Goal: Communication & Community: Answer question/provide support

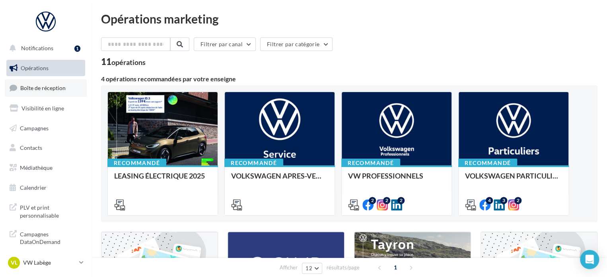
click at [56, 84] on span "Boîte de réception" at bounding box center [42, 87] width 45 height 7
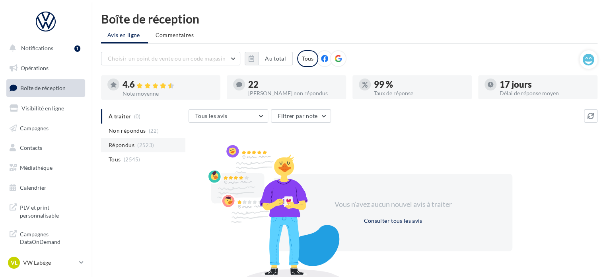
click at [121, 146] on span "Répondus" at bounding box center [122, 145] width 26 height 8
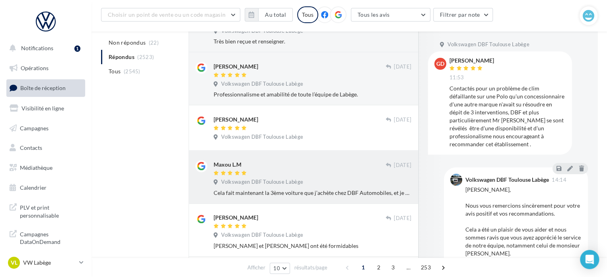
scroll to position [199, 0]
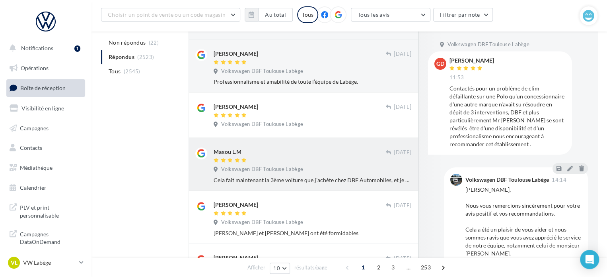
click at [324, 151] on div "Maxou L.M" at bounding box center [300, 151] width 172 height 8
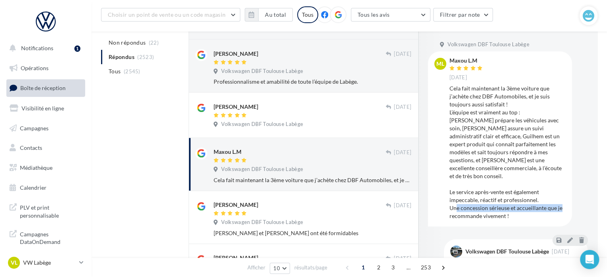
drag, startPoint x: 517, startPoint y: 205, endPoint x: 512, endPoint y: 203, distance: 5.5
click at [512, 203] on div "Cela fait maintenant la 3ème voiture que j’achète chez DBF Automobiles, et je s…" at bounding box center [508, 151] width 116 height 135
click at [518, 208] on div "Cela fait maintenant la 3ème voiture que j’achète chez DBF Automobiles, et je s…" at bounding box center [508, 151] width 116 height 135
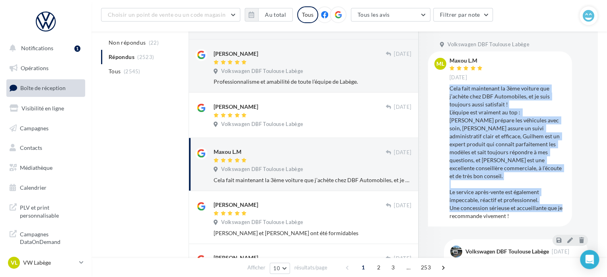
drag, startPoint x: 517, startPoint y: 208, endPoint x: 491, endPoint y: 105, distance: 106.3
click at [449, 90] on div "ML Maxou L.M [DATE] Cela fait maintenant la 3ème voiture que j’achète chez DBF …" at bounding box center [500, 139] width 131 height 162
copy div "Cela fait maintenant la 3ème voiture que j’achète chez DBF Automobiles, et je s…"
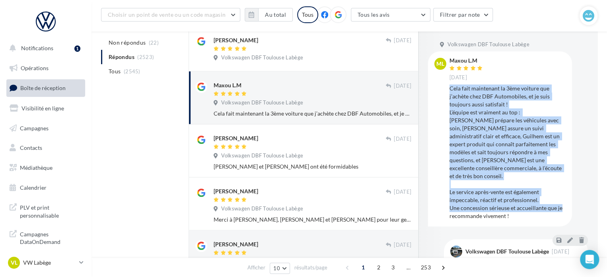
scroll to position [279, 0]
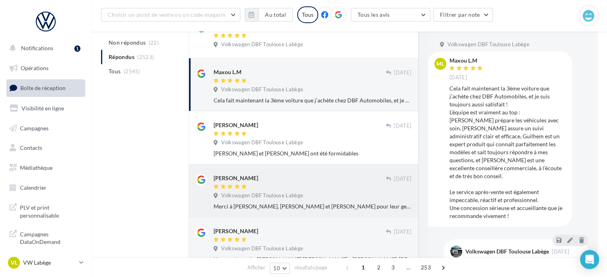
click at [318, 180] on div "[PERSON_NAME]" at bounding box center [300, 178] width 172 height 8
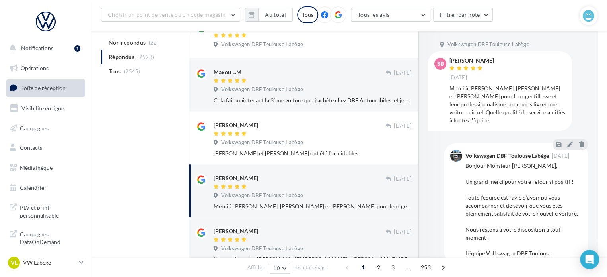
scroll to position [358, 0]
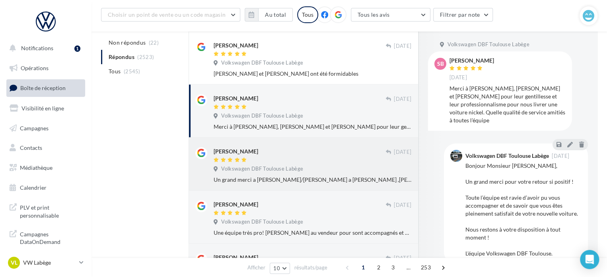
click at [320, 171] on div "Volkswagen DBF Toulouse Labège" at bounding box center [313, 169] width 198 height 9
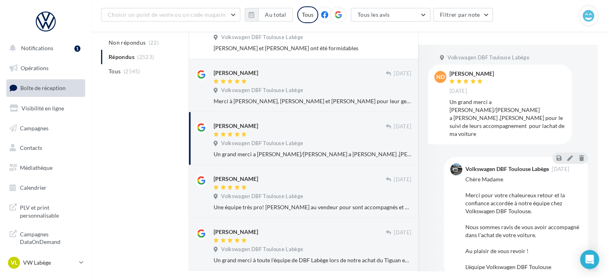
scroll to position [434, 0]
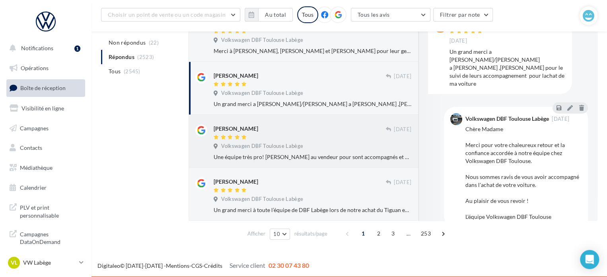
click at [317, 148] on div "Volkswagen DBF Toulouse Labège" at bounding box center [313, 146] width 198 height 9
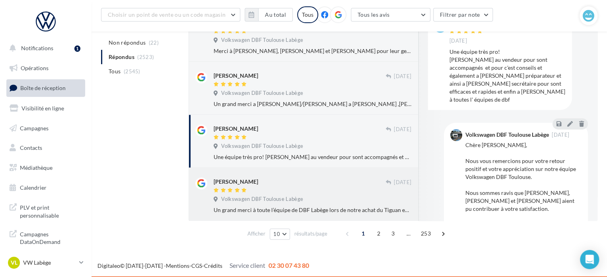
click at [337, 177] on div "[PERSON_NAME]" at bounding box center [300, 181] width 172 height 8
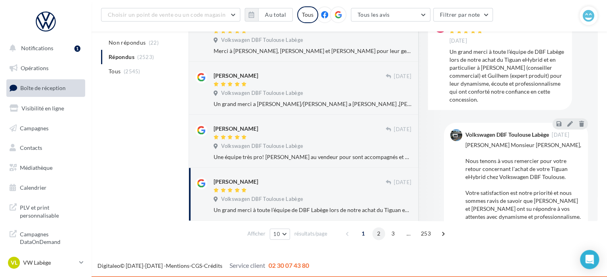
click at [378, 233] on span "2" at bounding box center [378, 233] width 13 height 13
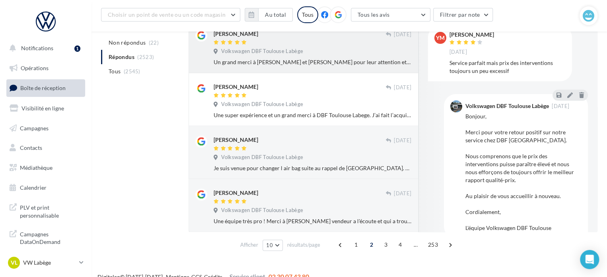
click at [338, 48] on div "Volkswagen DBF Toulouse Labège" at bounding box center [313, 52] width 198 height 9
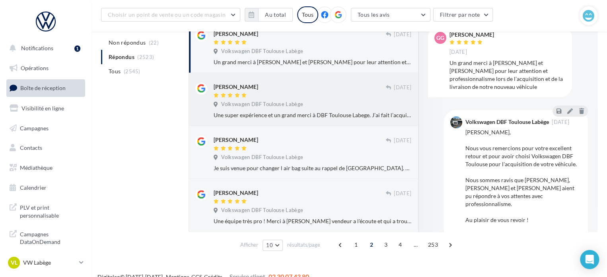
click at [300, 96] on div at bounding box center [300, 95] width 172 height 7
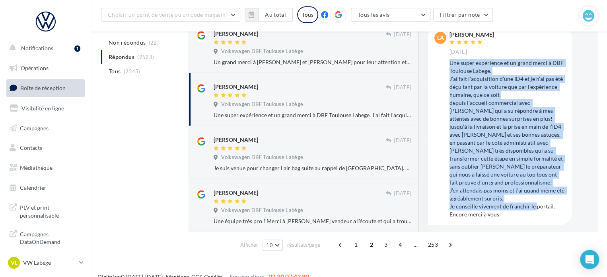
drag, startPoint x: 509, startPoint y: 208, endPoint x: 449, endPoint y: 62, distance: 157.9
click at [450, 62] on div "Une super expérience et un grand merci à DBF Toulouse Labege. J’ai fait l’acqui…" at bounding box center [508, 138] width 116 height 159
copy div "Une super expérience et un grand merci à DBF Toulouse Labege. J’ai fait l’acqui…"
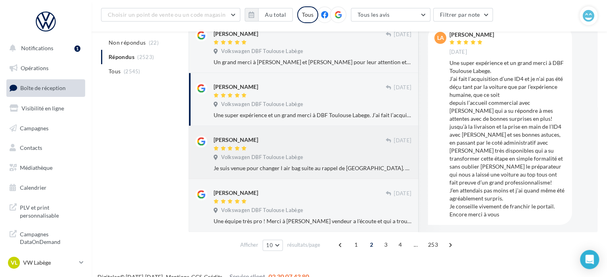
click at [310, 144] on div "[PERSON_NAME]" at bounding box center [300, 143] width 172 height 17
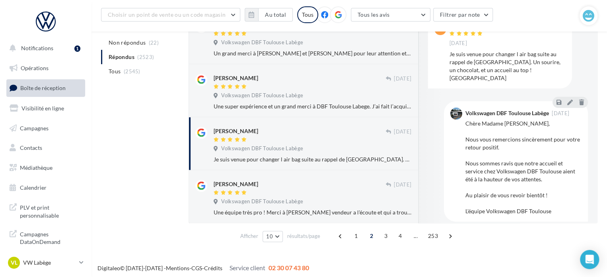
scroll to position [445, 0]
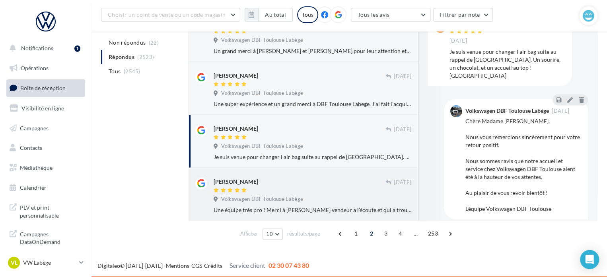
click at [312, 175] on div "[PERSON_NAME] [DATE] Volkswagen DBF Toulouse Labège Une équipe très pro ! Merci…" at bounding box center [303, 194] width 216 height 40
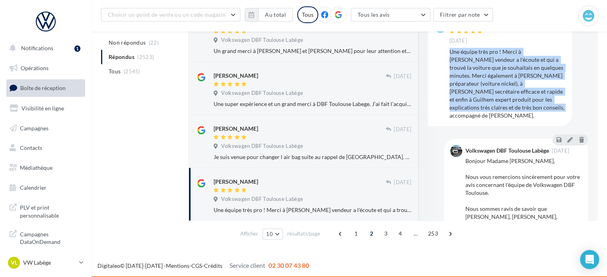
drag, startPoint x: 449, startPoint y: 52, endPoint x: 530, endPoint y: 108, distance: 98.4
click at [530, 108] on div "Une équipe très pro ! Merci à [PERSON_NAME] vendeur a l'écoute et qui a trouvé …" at bounding box center [508, 84] width 116 height 72
copy div "Une équipe très pro ! Merci à [PERSON_NAME] vendeur a l'écoute et qui a trouvé …"
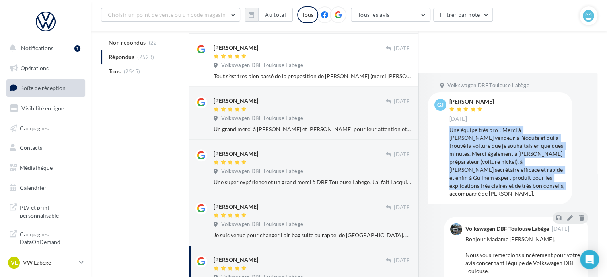
scroll to position [365, 0]
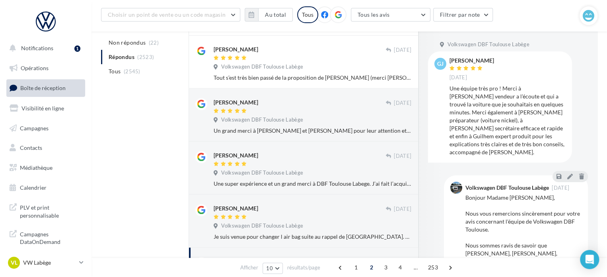
click at [524, 58] on div "[PERSON_NAME] [DATE]" at bounding box center [508, 69] width 116 height 23
drag, startPoint x: 505, startPoint y: 63, endPoint x: 488, endPoint y: 62, distance: 16.4
click at [488, 62] on div "[PERSON_NAME] [DATE]" at bounding box center [508, 69] width 116 height 23
click at [501, 60] on div "[PERSON_NAME] [DATE]" at bounding box center [508, 69] width 116 height 23
click at [425, 48] on div at bounding box center [444, 144] width 51 height 226
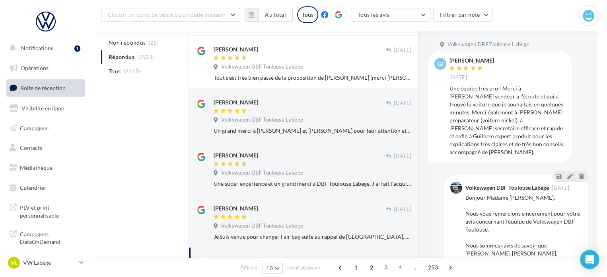
drag, startPoint x: 450, startPoint y: 60, endPoint x: 495, endPoint y: 60, distance: 45.0
click at [495, 60] on div "[PERSON_NAME] [DATE]" at bounding box center [508, 69] width 116 height 23
click at [486, 60] on div "[PERSON_NAME]" at bounding box center [472, 61] width 45 height 6
drag, startPoint x: 494, startPoint y: 60, endPoint x: 450, endPoint y: 60, distance: 43.8
click at [450, 60] on div "[PERSON_NAME]" at bounding box center [472, 61] width 45 height 6
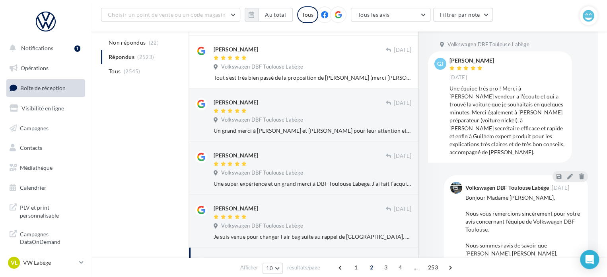
copy div "[PERSON_NAME]"
